Goal: Information Seeking & Learning: Learn about a topic

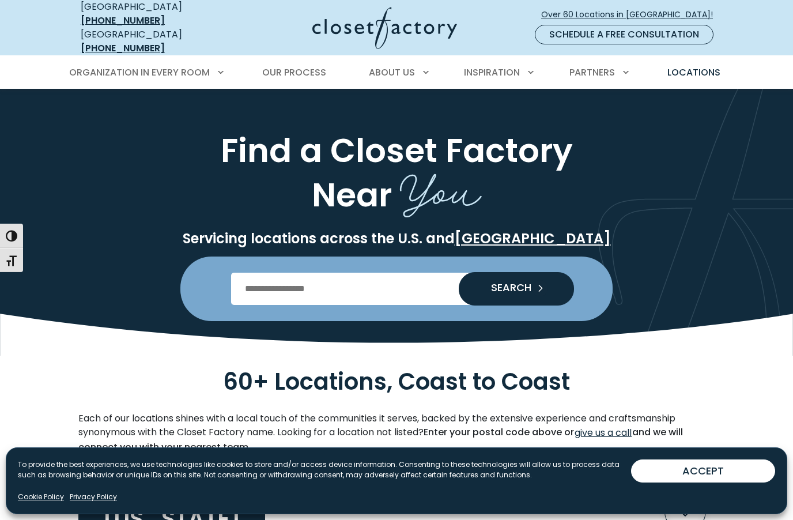
click at [389, 280] on input "Enter Postal Code" at bounding box center [396, 288] width 331 height 32
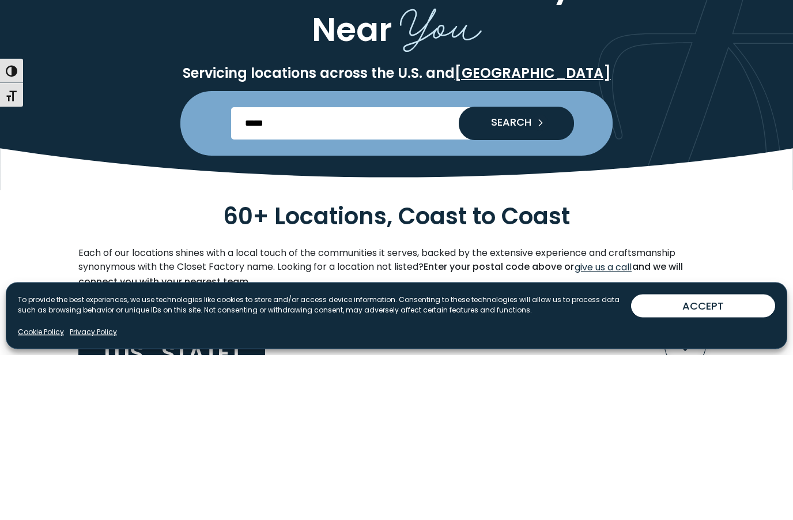
type input "*****"
click at [516, 272] on button "SEARCH" at bounding box center [516, 288] width 115 height 33
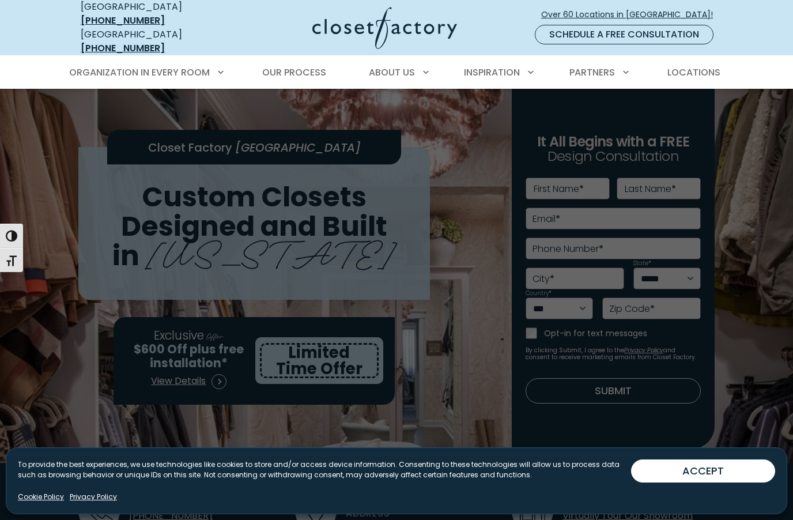
click at [164, 107] on span "Custom Closets" at bounding box center [131, 113] width 84 height 13
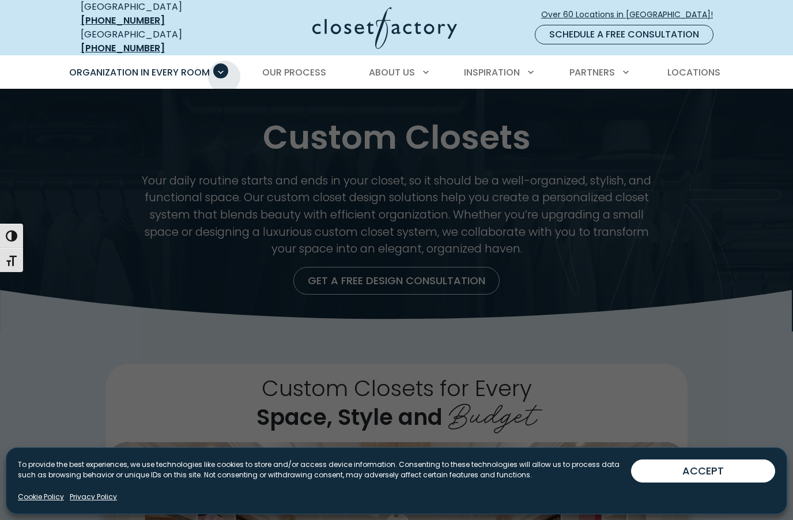
click at [165, 132] on span "Walk-In Closets" at bounding box center [130, 136] width 82 height 13
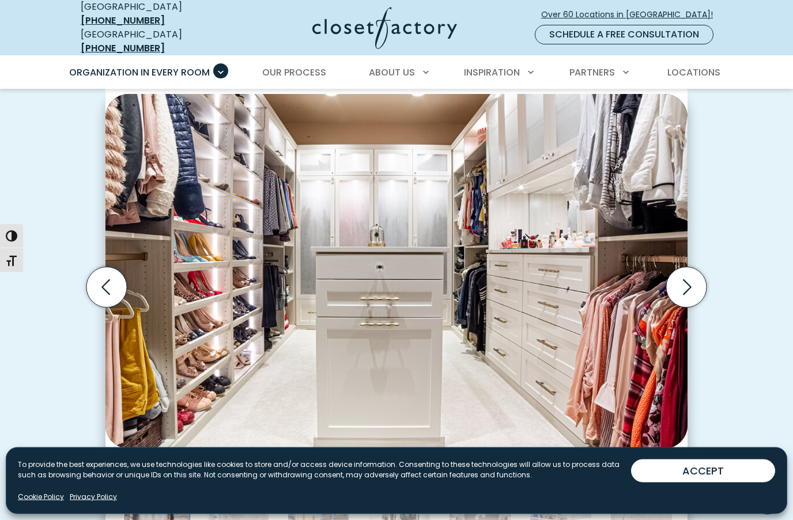
scroll to position [331, 0]
click at [687, 267] on icon "Next slide" at bounding box center [686, 287] width 40 height 40
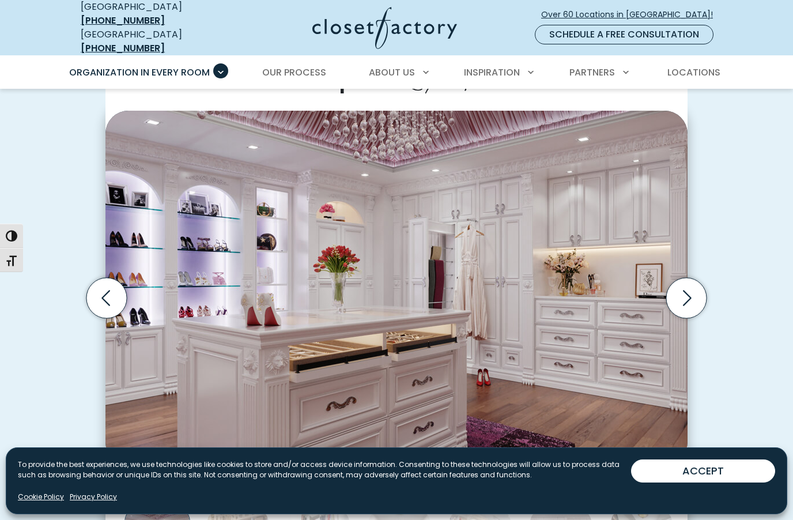
scroll to position [321, 0]
click at [685, 277] on icon "Next slide" at bounding box center [686, 297] width 40 height 40
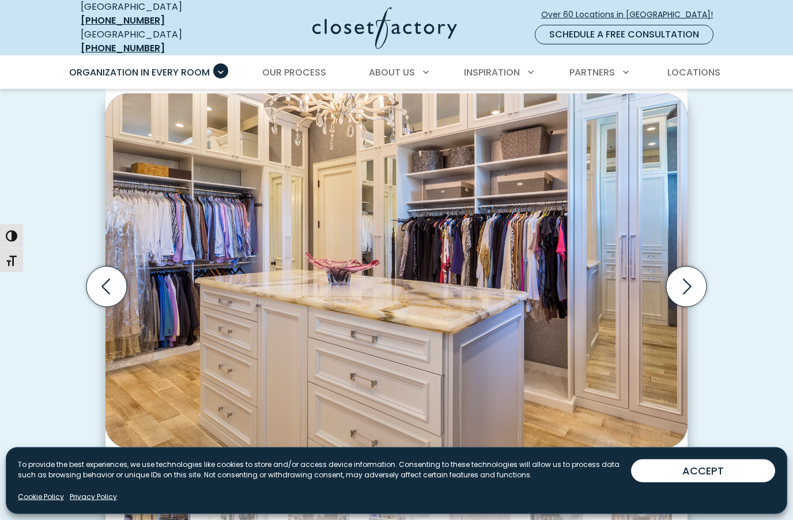
scroll to position [332, 0]
click at [680, 266] on icon "Next slide" at bounding box center [686, 286] width 40 height 40
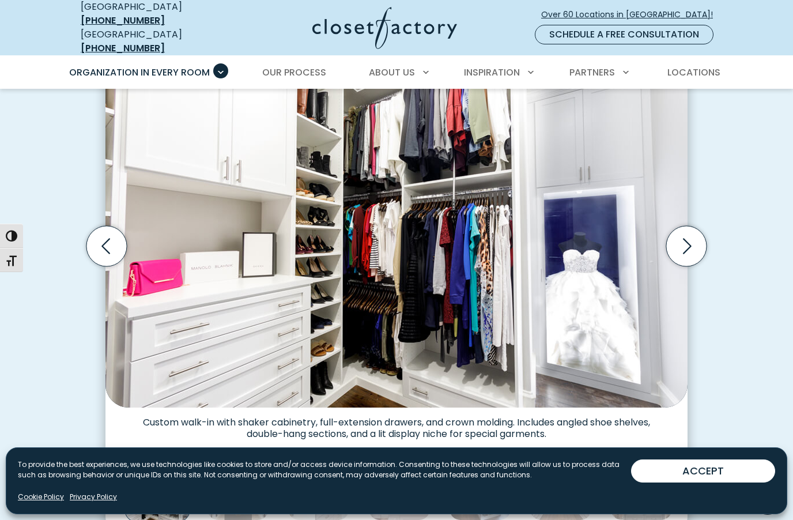
scroll to position [372, 0]
click at [680, 226] on icon "Next slide" at bounding box center [686, 246] width 40 height 40
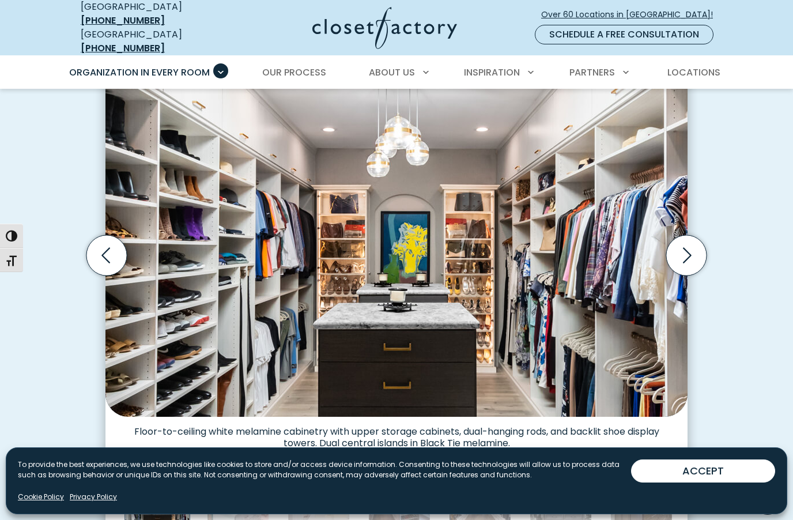
scroll to position [362, 0]
click at [685, 236] on icon "Next slide" at bounding box center [686, 256] width 40 height 40
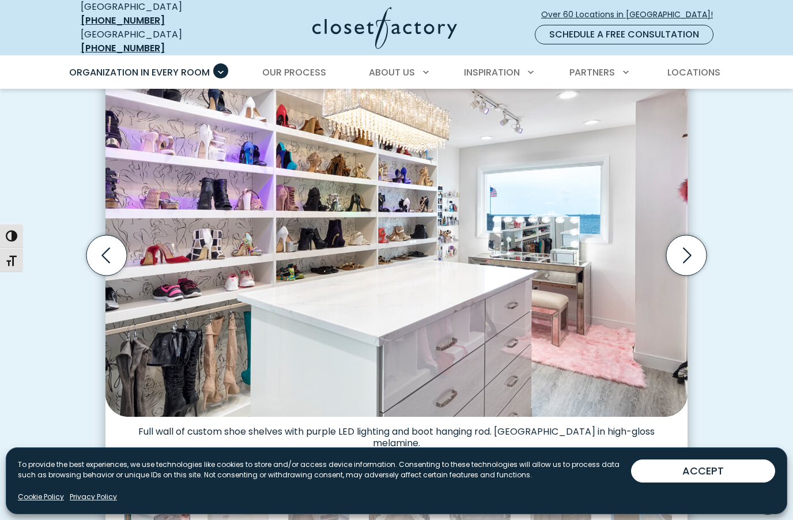
click at [691, 235] on icon "Next slide" at bounding box center [686, 255] width 40 height 40
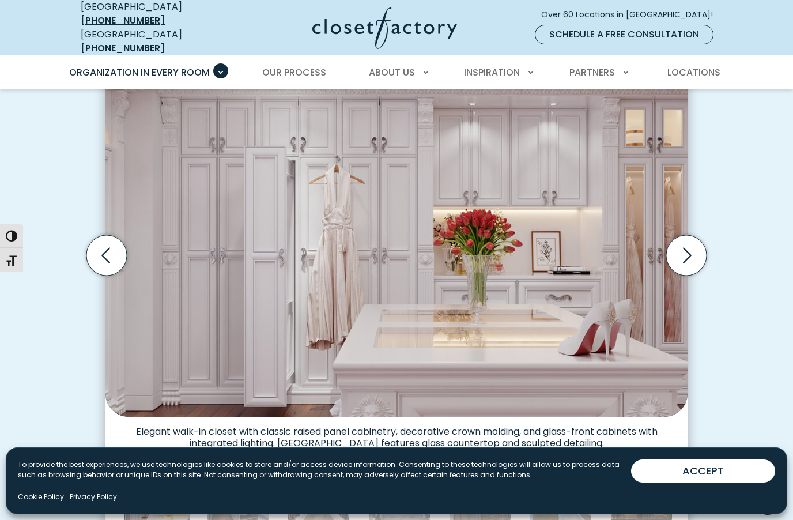
click at [683, 235] on icon "Next slide" at bounding box center [686, 255] width 40 height 40
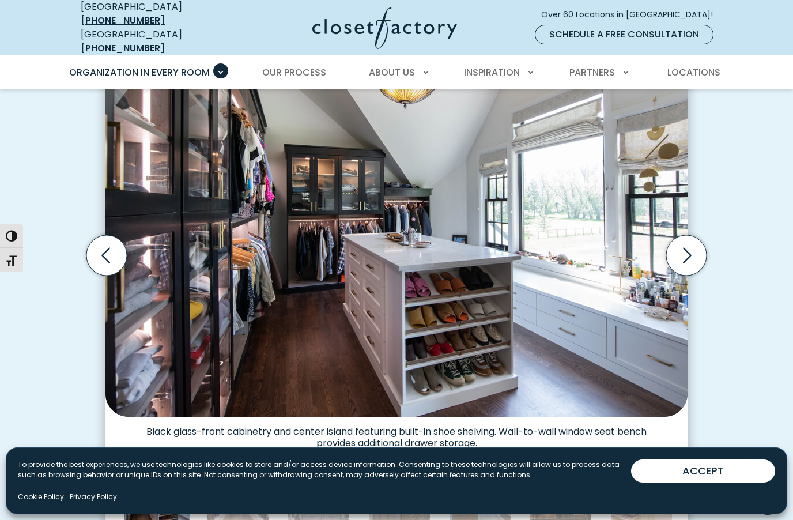
click at [684, 235] on icon "Next slide" at bounding box center [686, 255] width 40 height 40
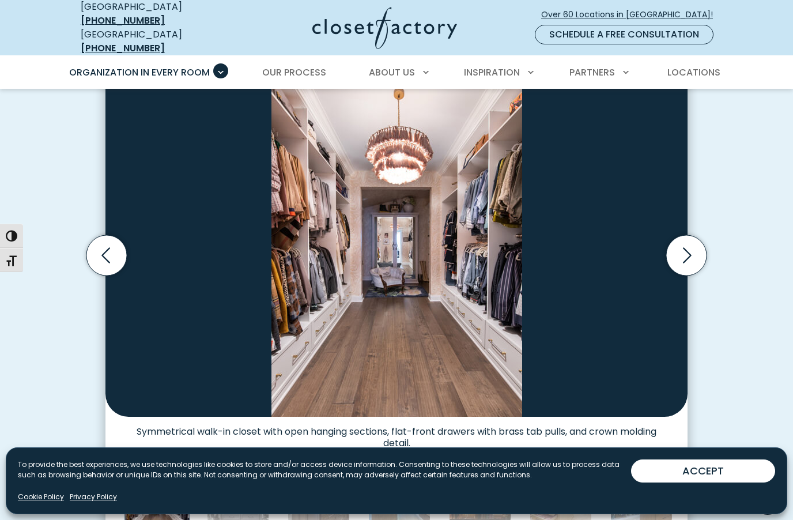
click at [689, 235] on icon "Next slide" at bounding box center [686, 255] width 40 height 40
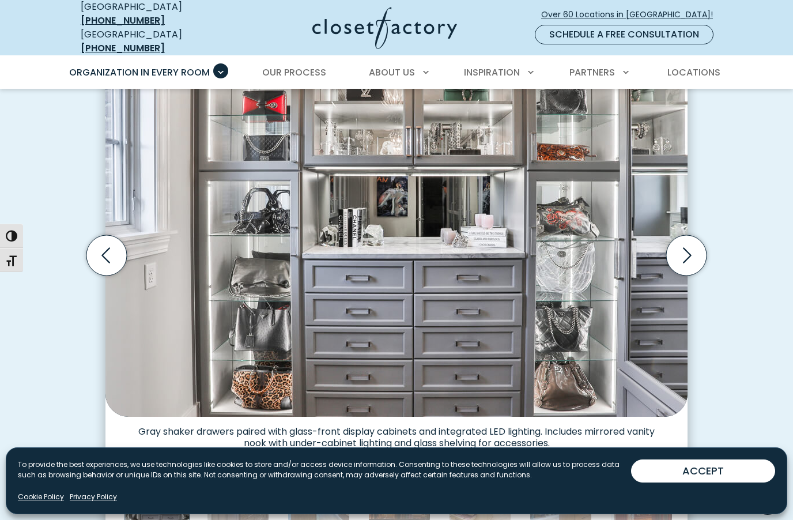
click at [689, 235] on icon "Next slide" at bounding box center [686, 255] width 40 height 40
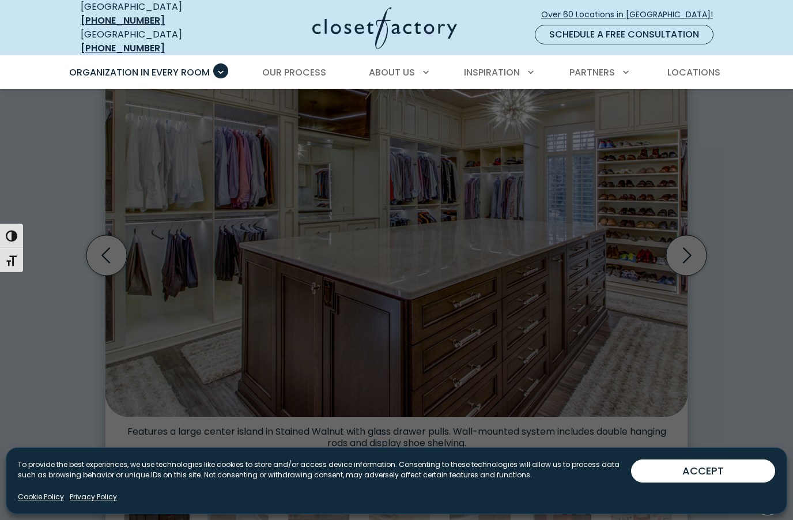
click at [194, 246] on span "Entertainment Centers" at bounding box center [146, 251] width 115 height 13
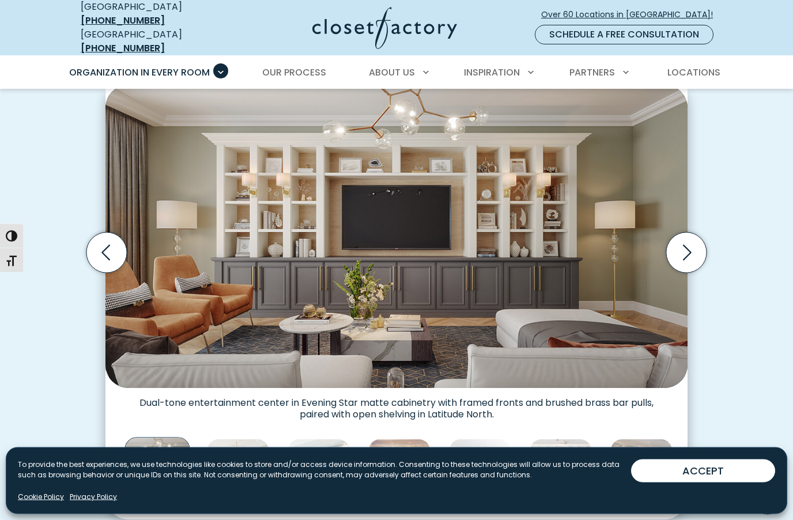
scroll to position [340, 0]
click at [682, 243] on icon "Next slide" at bounding box center [686, 252] width 40 height 40
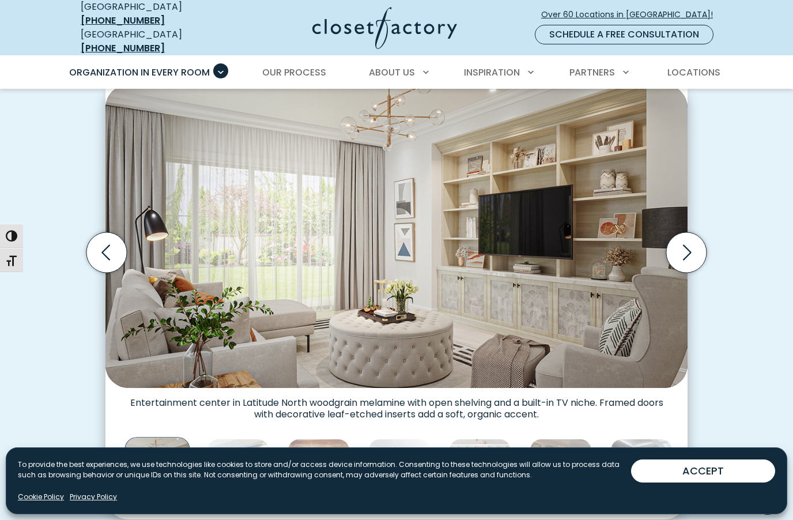
click at [688, 243] on icon "Next slide" at bounding box center [686, 252] width 40 height 40
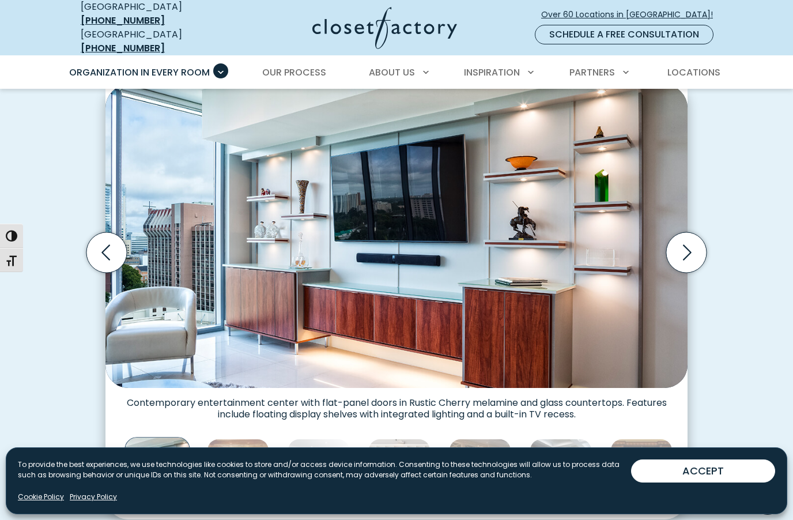
click at [684, 243] on icon "Next slide" at bounding box center [686, 252] width 40 height 40
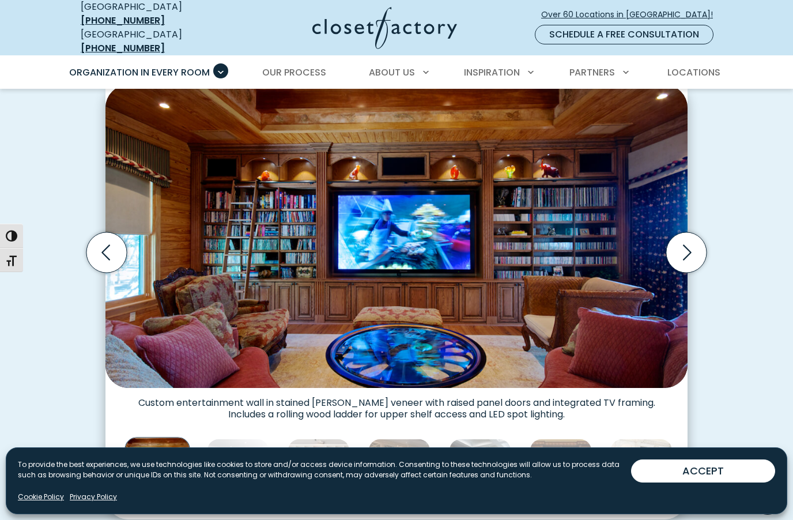
click at [691, 247] on icon "Next slide" at bounding box center [686, 252] width 40 height 40
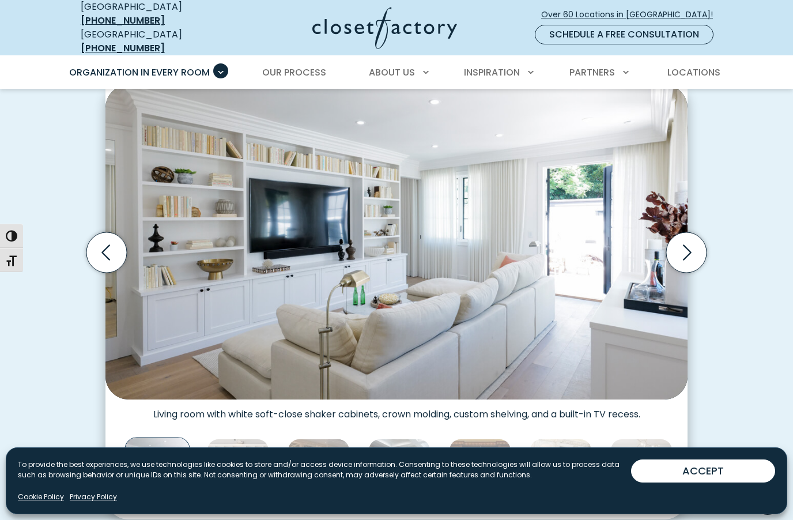
click at [683, 240] on icon "Next slide" at bounding box center [686, 252] width 40 height 40
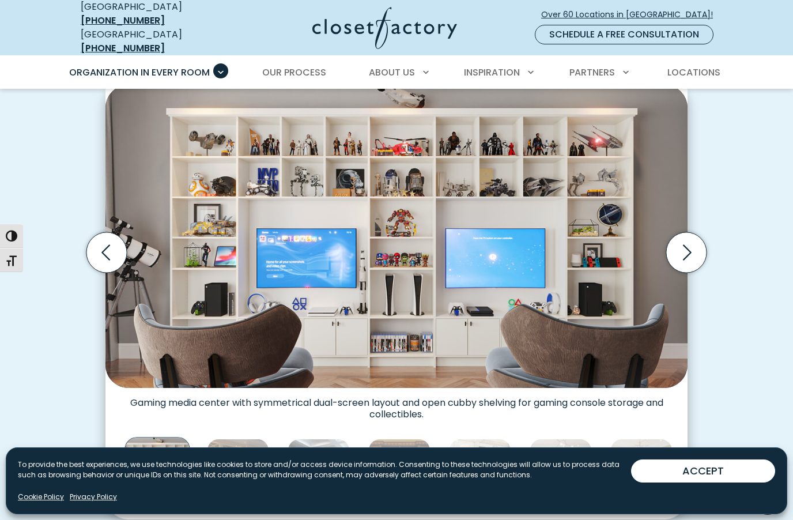
click at [686, 248] on icon "Next slide" at bounding box center [686, 252] width 40 height 40
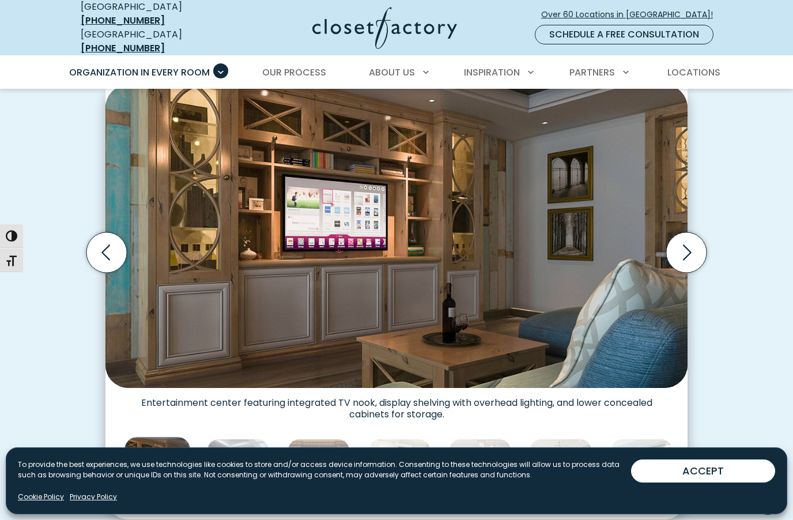
click at [686, 245] on icon "Next slide" at bounding box center [687, 252] width 9 height 16
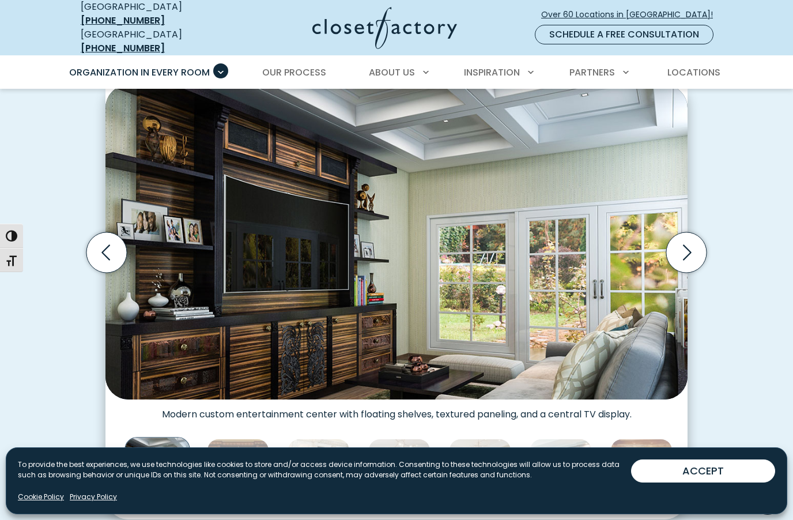
click at [688, 241] on icon "Next slide" at bounding box center [686, 252] width 40 height 40
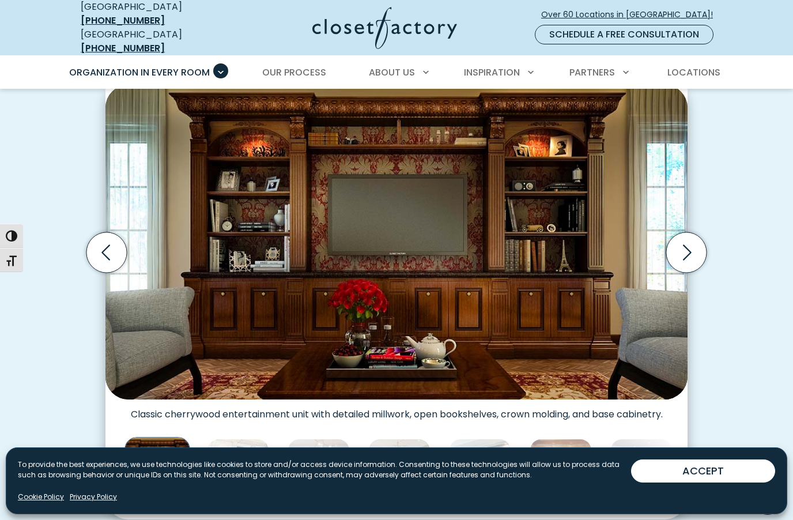
click at [686, 249] on icon "Next slide" at bounding box center [686, 252] width 40 height 40
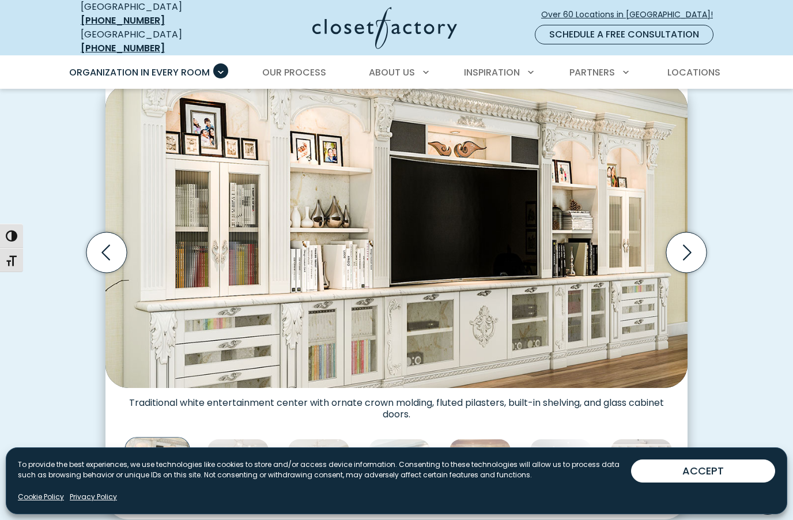
click at [684, 246] on icon "Next slide" at bounding box center [686, 252] width 40 height 40
